Goal: Task Accomplishment & Management: Use online tool/utility

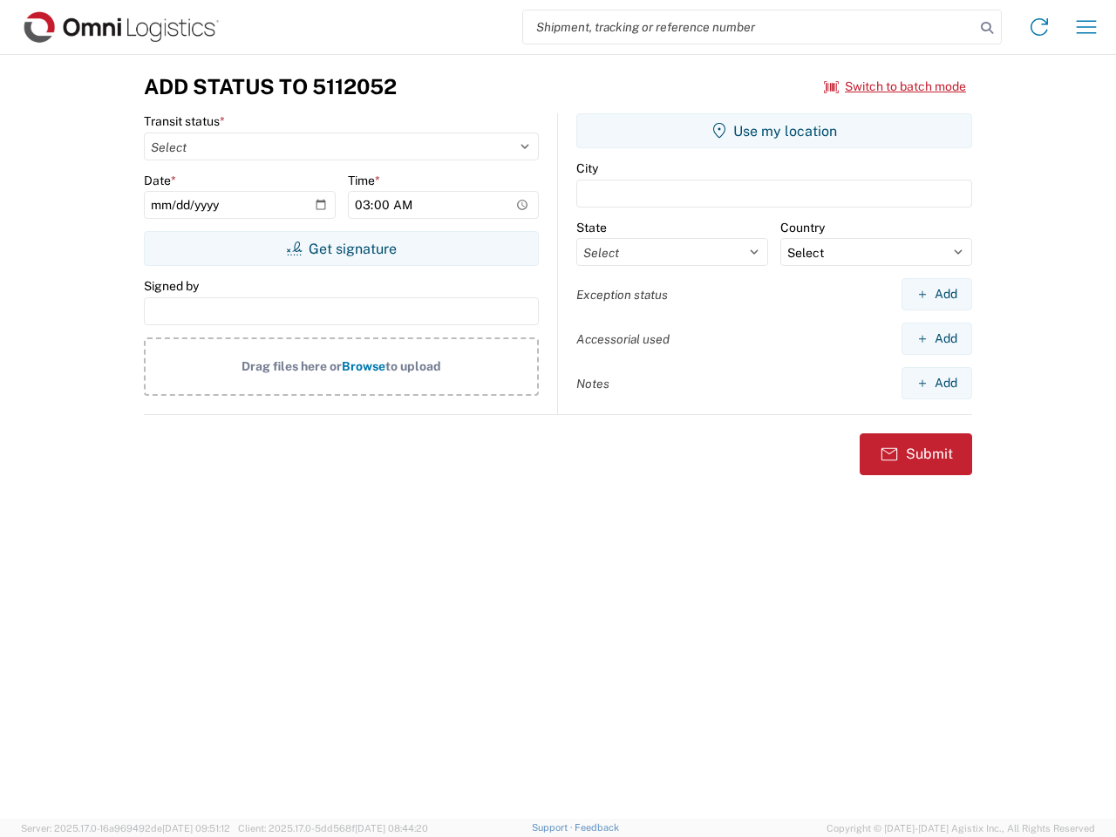
click at [749, 27] on input "search" at bounding box center [748, 26] width 451 height 33
click at [987, 28] on icon at bounding box center [986, 28] width 24 height 24
click at [1039, 27] on icon at bounding box center [1039, 27] width 28 height 28
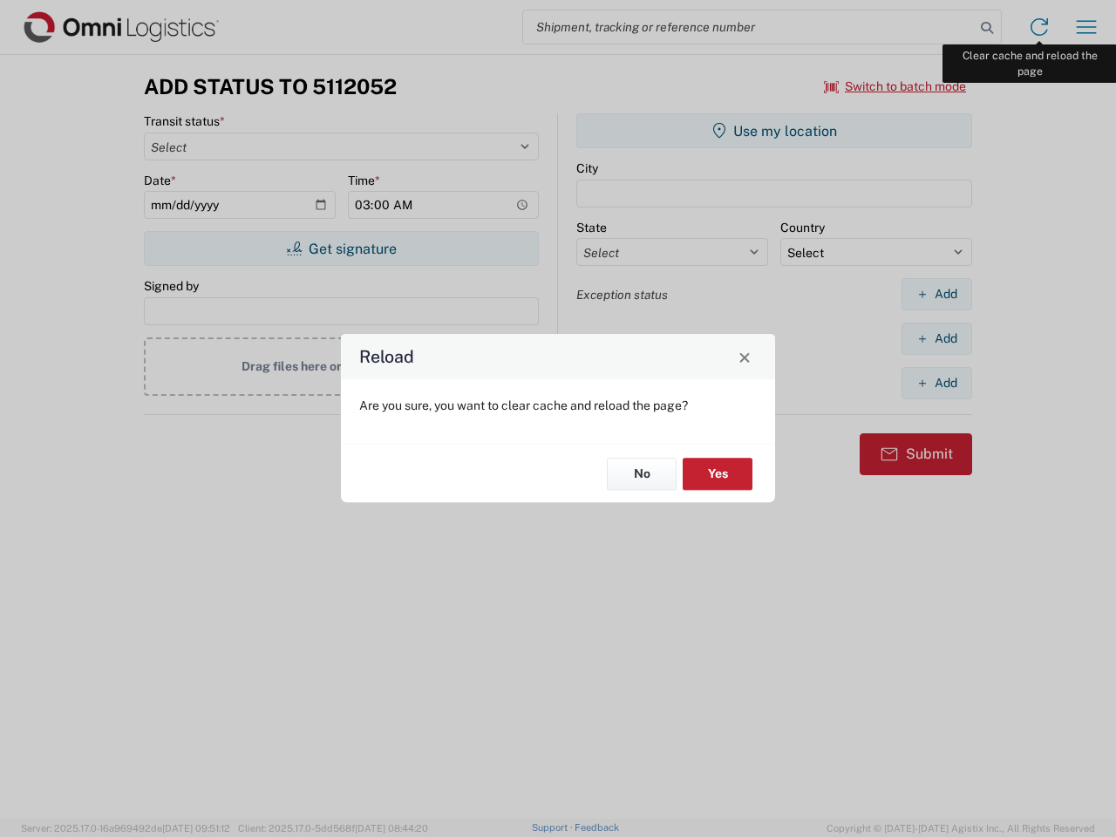
click at [1086, 27] on div "Reload Are you sure, you want to clear cache and reload the page? No Yes" at bounding box center [558, 418] width 1116 height 837
click at [895, 86] on div "Reload Are you sure, you want to clear cache and reload the page? No Yes" at bounding box center [558, 418] width 1116 height 837
click at [341, 248] on div "Reload Are you sure, you want to clear cache and reload the page? No Yes" at bounding box center [558, 418] width 1116 height 837
click at [774, 131] on div "Reload Are you sure, you want to clear cache and reload the page? No Yes" at bounding box center [558, 418] width 1116 height 837
click at [936, 294] on div "Reload Are you sure, you want to clear cache and reload the page? No Yes" at bounding box center [558, 418] width 1116 height 837
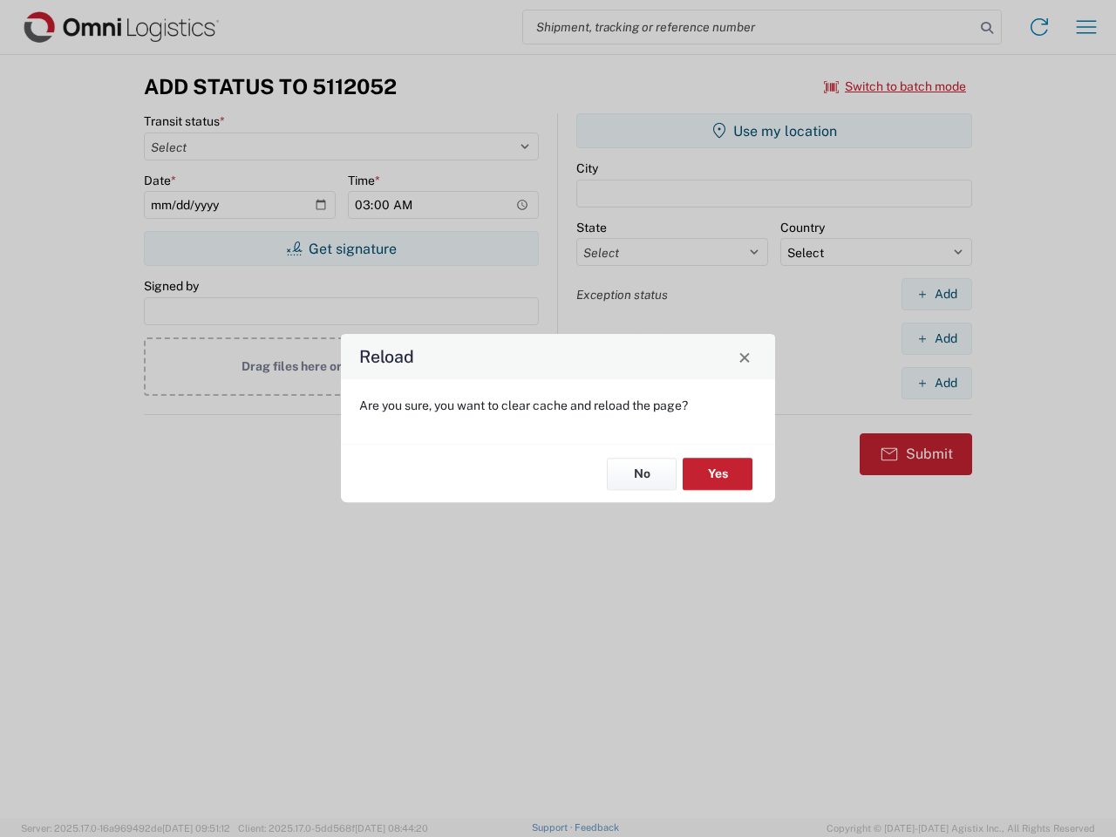
click at [936, 338] on div "Reload Are you sure, you want to clear cache and reload the page? No Yes" at bounding box center [558, 418] width 1116 height 837
click at [936, 383] on div "Reload Are you sure, you want to clear cache and reload the page? No Yes" at bounding box center [558, 418] width 1116 height 837
